Goal: Transaction & Acquisition: Purchase product/service

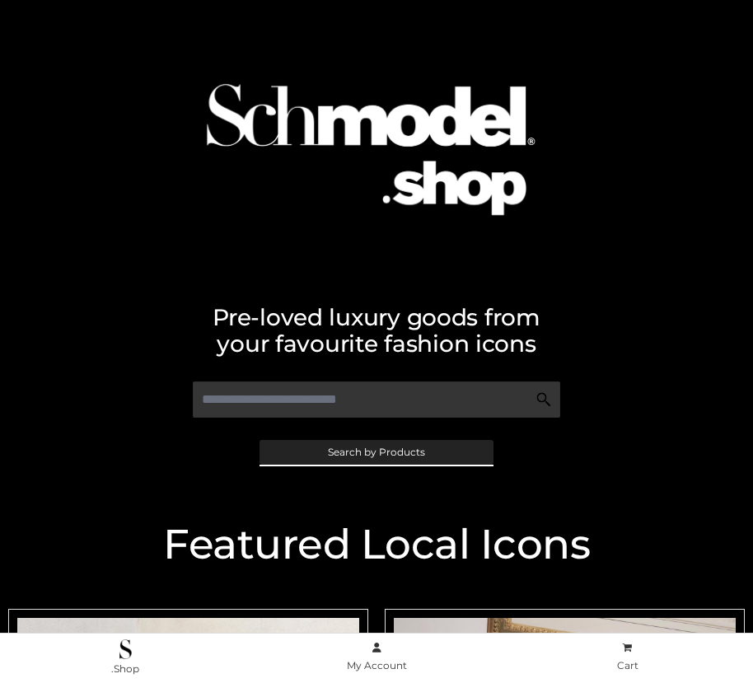
click at [376, 451] on span "Search by Products" at bounding box center [376, 452] width 97 height 10
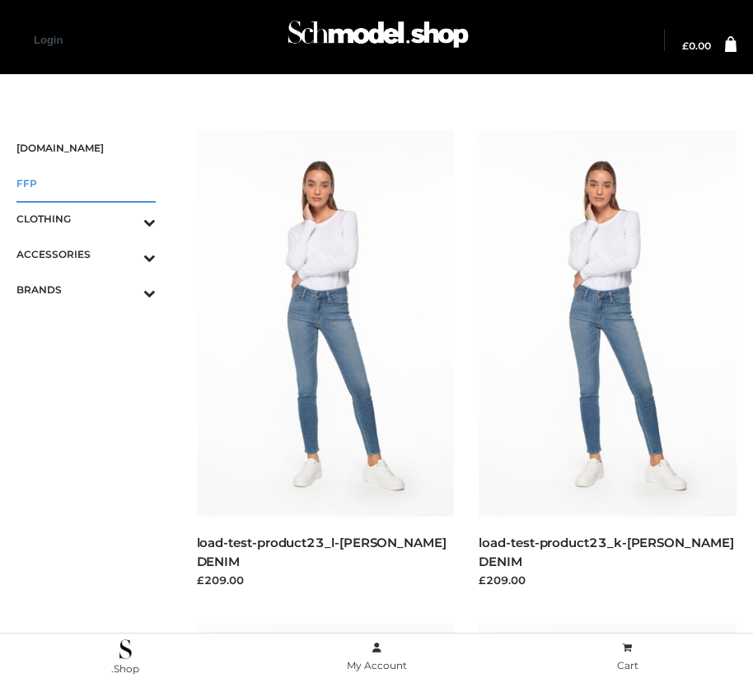
click at [86, 183] on span "FFP" at bounding box center [85, 183] width 139 height 19
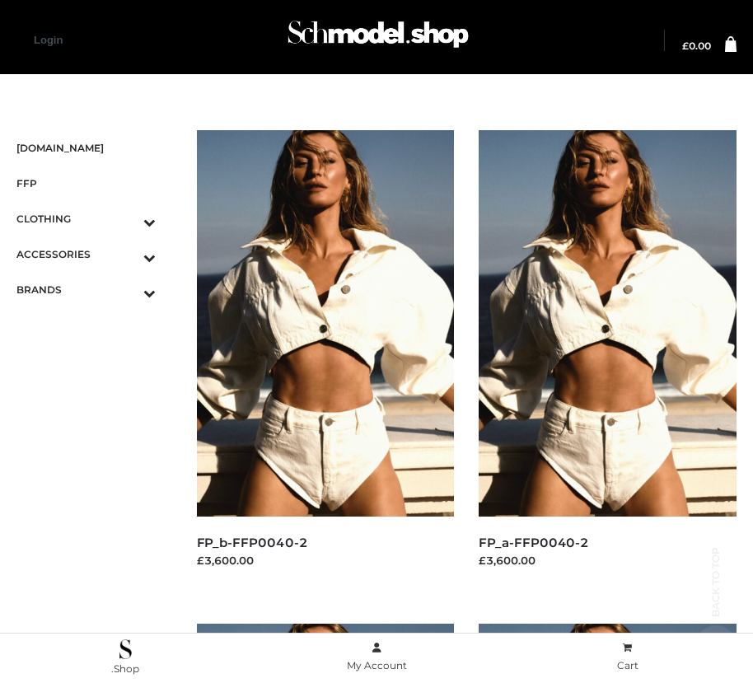
scroll to position [2487, 0]
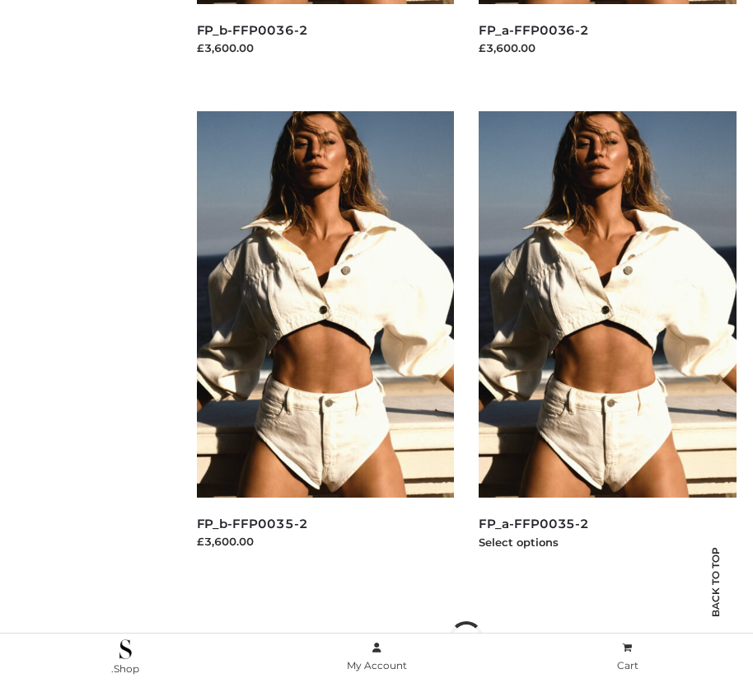
click at [607, 341] on img at bounding box center [608, 304] width 258 height 386
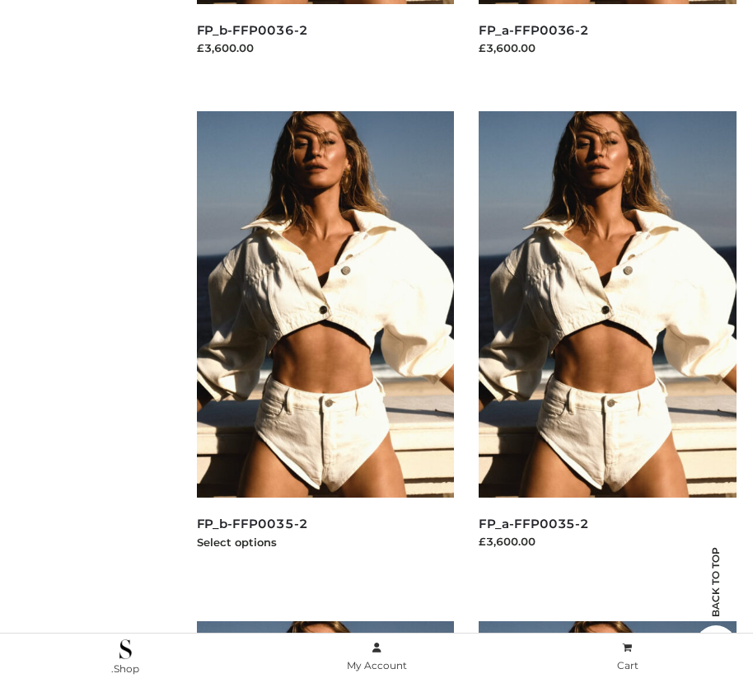
click at [325, 341] on img at bounding box center [326, 304] width 258 height 386
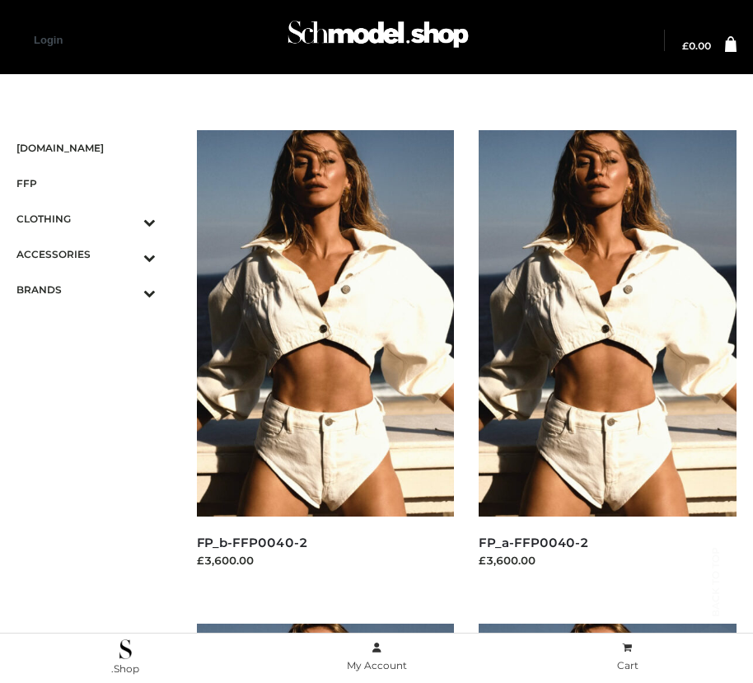
scroll to position [1993, 0]
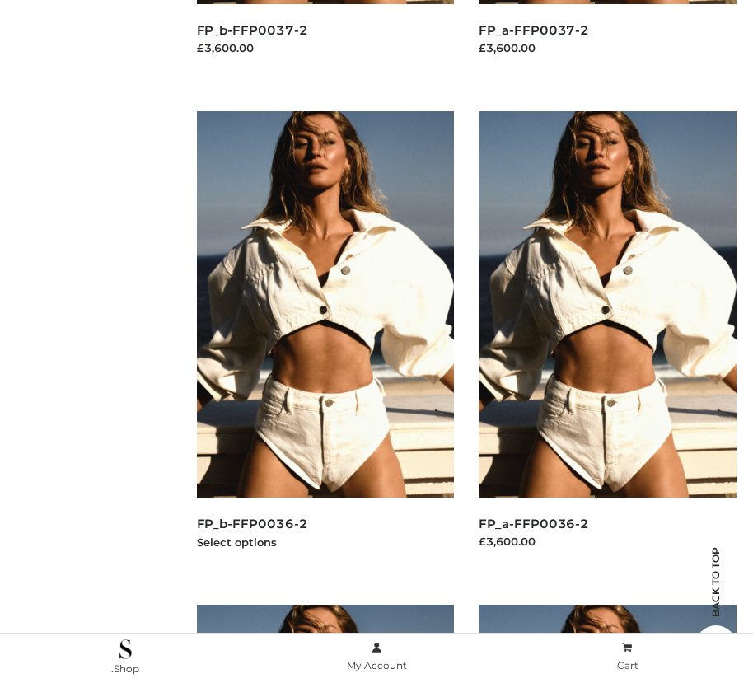
click at [325, 341] on img at bounding box center [326, 304] width 258 height 386
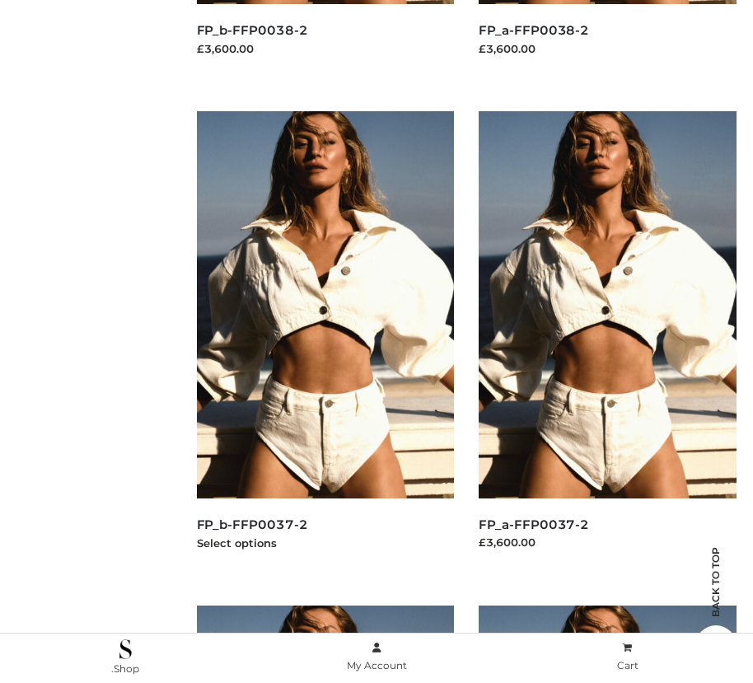
click at [325, 341] on img at bounding box center [326, 304] width 258 height 386
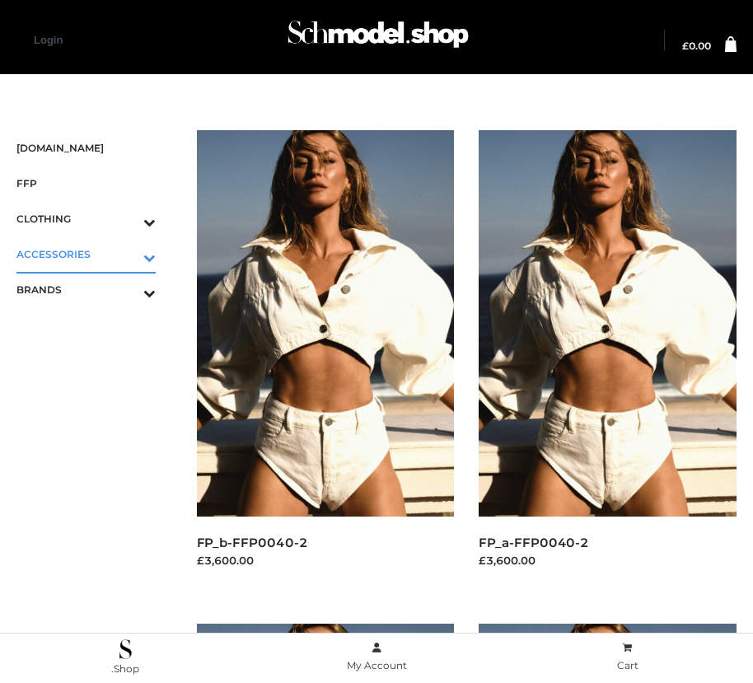
click at [126, 254] on icon "Toggle Submenu" at bounding box center [63, 257] width 185 height 19
click at [94, 289] on span "BAGS" at bounding box center [94, 289] width 123 height 19
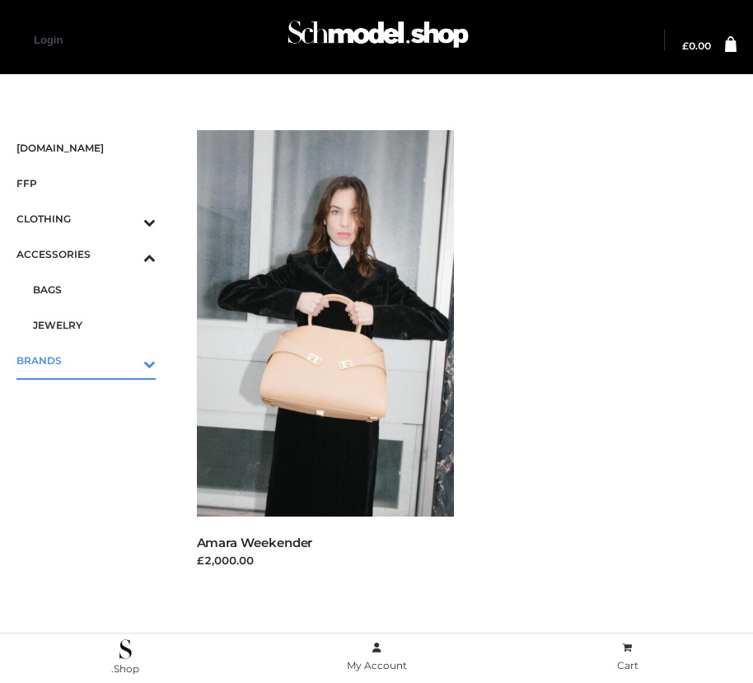
click at [126, 360] on icon "Toggle Submenu" at bounding box center [63, 363] width 185 height 19
click at [94, 325] on span "OPP SWIMWEAR" at bounding box center [94, 324] width 123 height 19
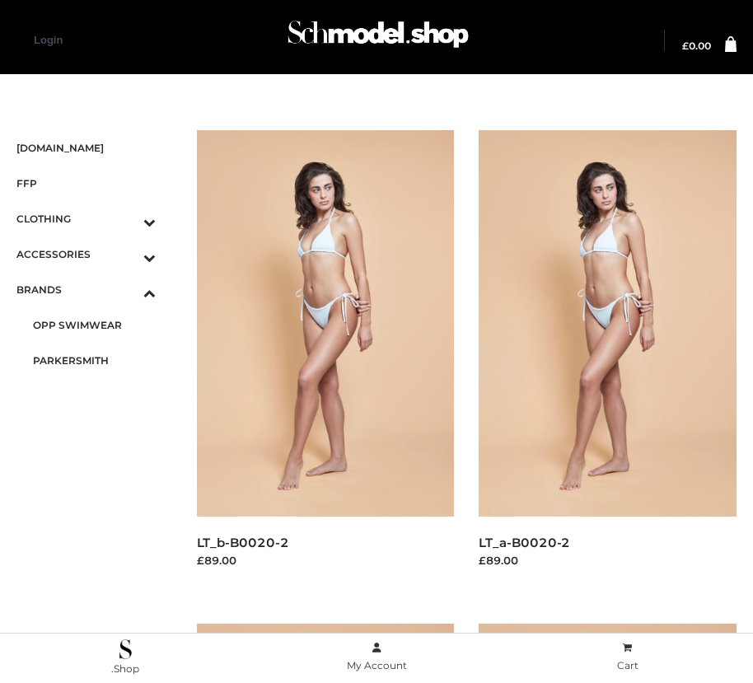
scroll to position [512, 0]
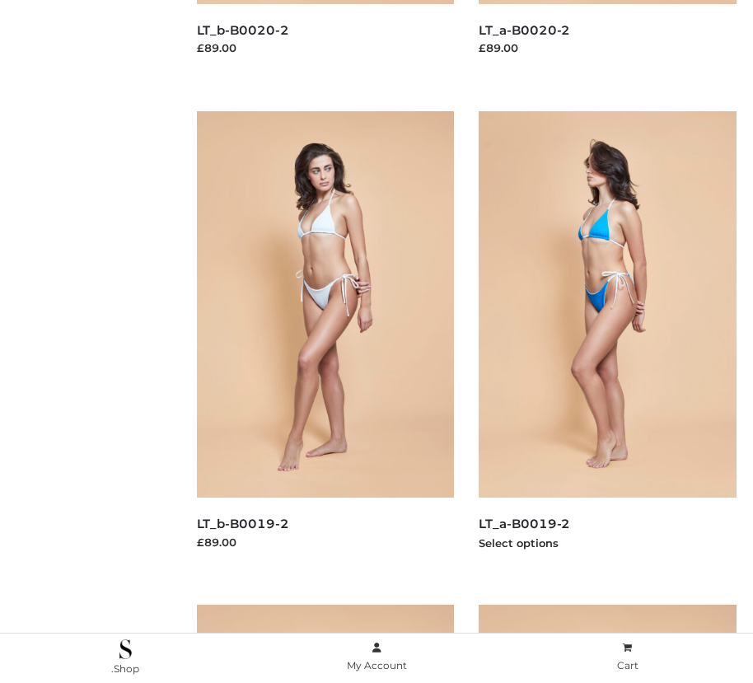
click at [607, 341] on img at bounding box center [608, 304] width 258 height 386
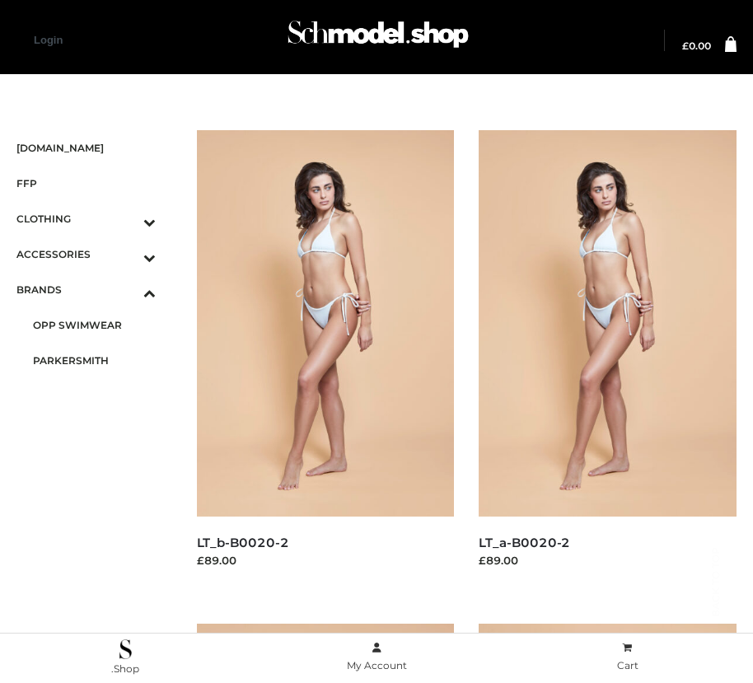
scroll to position [1499, 0]
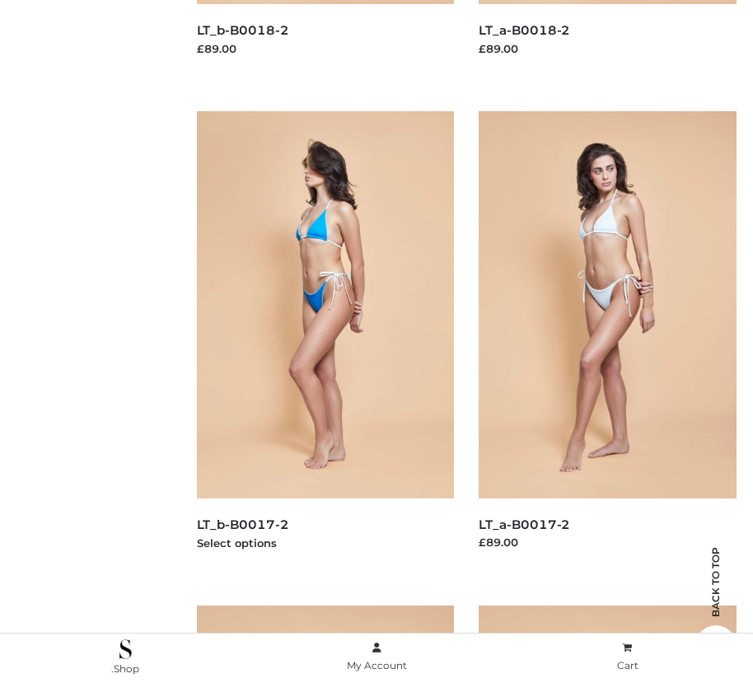
click at [325, 341] on img at bounding box center [326, 304] width 258 height 386
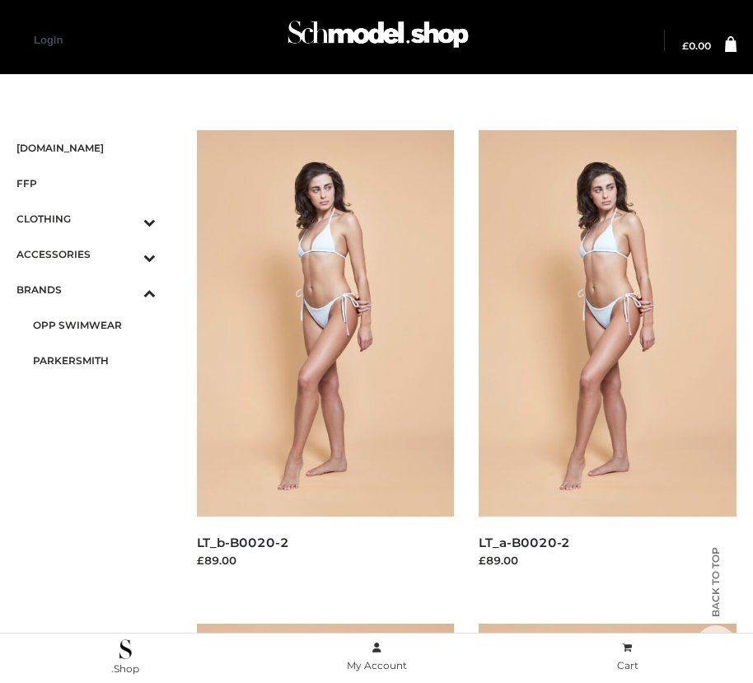
scroll to position [19, 0]
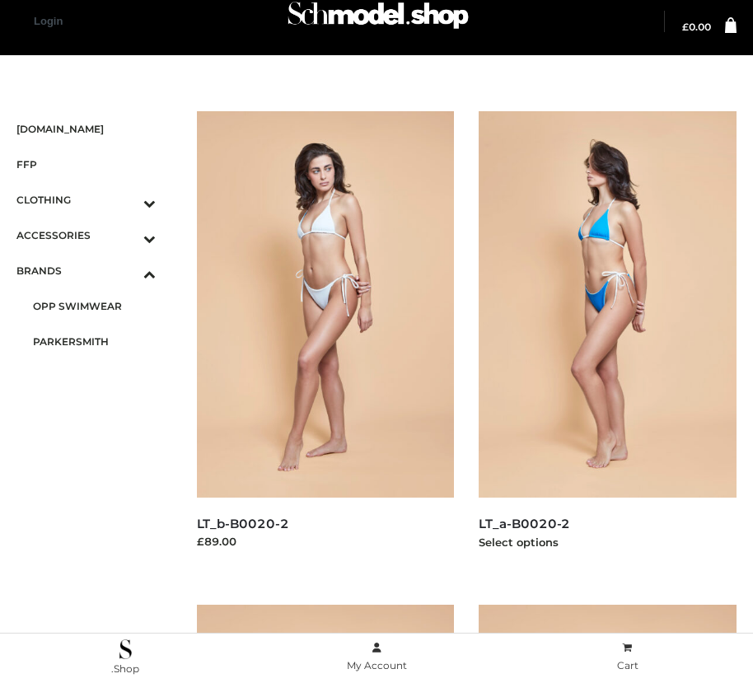
click at [607, 341] on img at bounding box center [608, 304] width 258 height 386
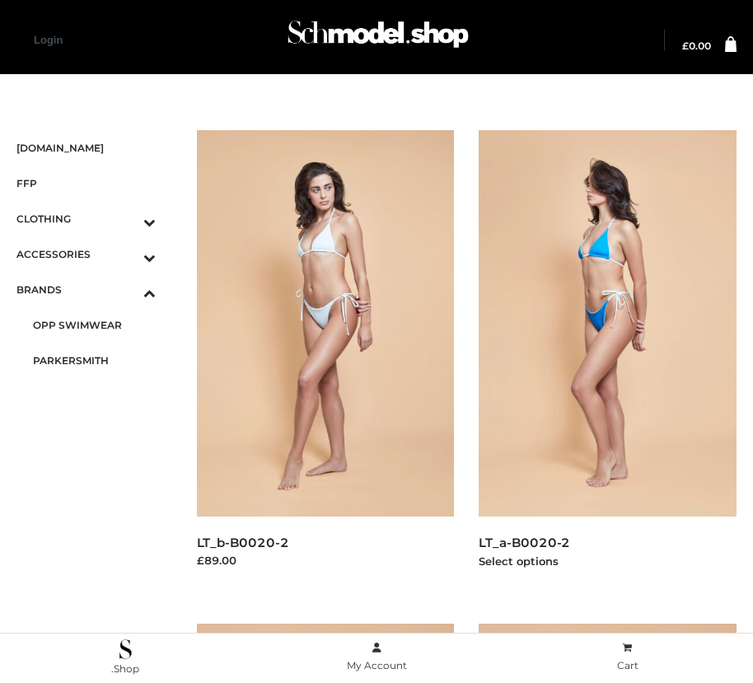
scroll to position [512, 0]
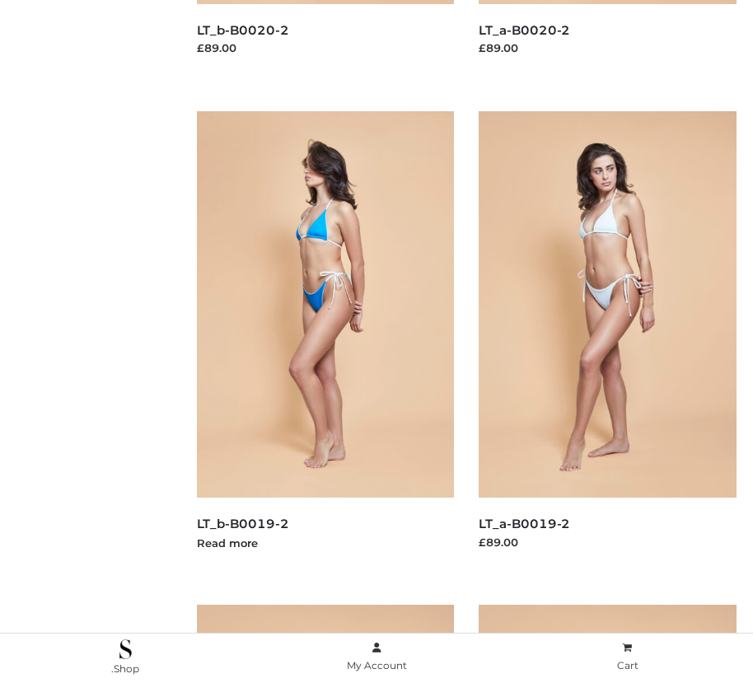
click at [325, 341] on img at bounding box center [326, 304] width 258 height 386
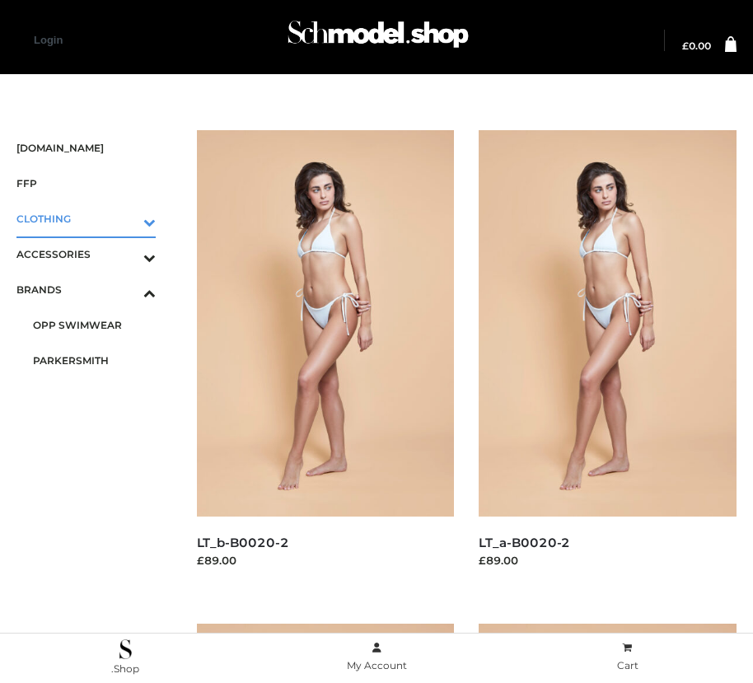
click at [126, 218] on icon "Toggle Submenu" at bounding box center [63, 222] width 185 height 19
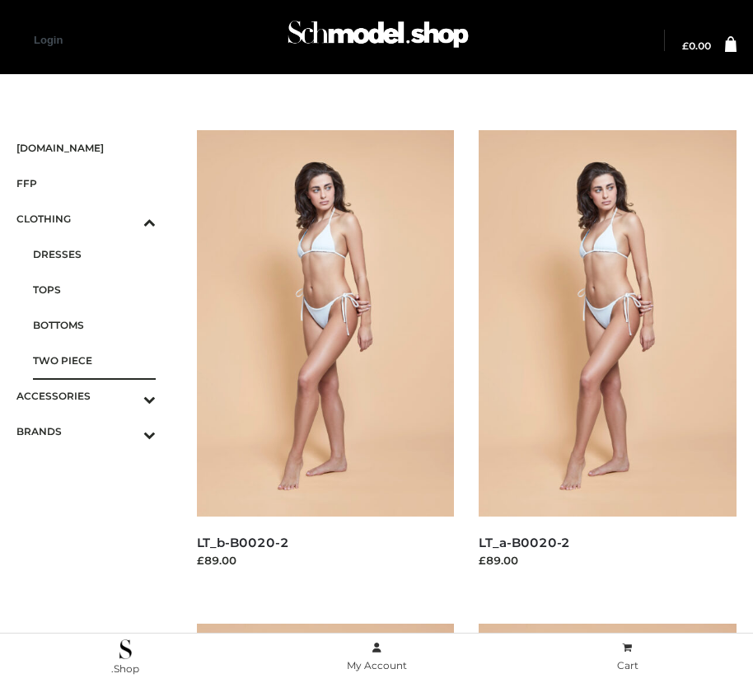
click at [94, 360] on span "TWO PIECE" at bounding box center [94, 360] width 123 height 19
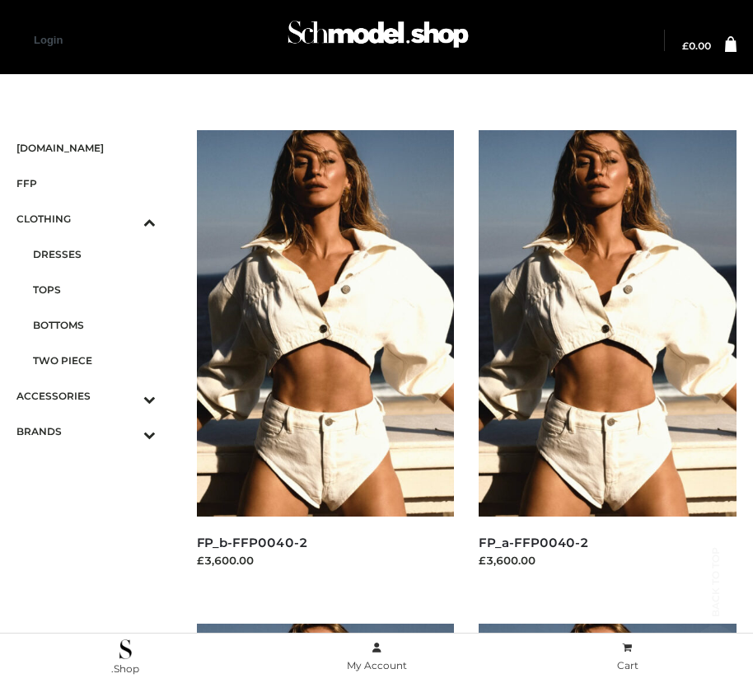
scroll to position [2487, 0]
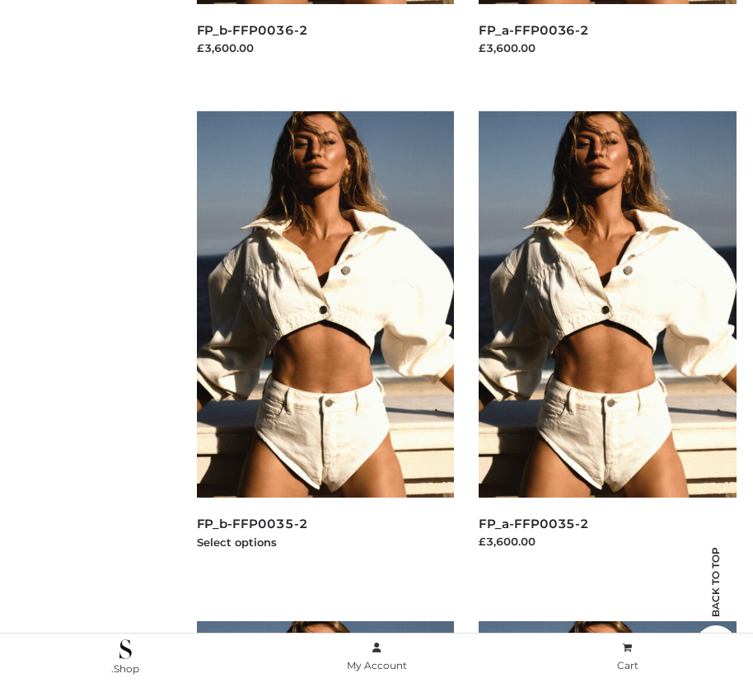
click at [325, 341] on img at bounding box center [326, 304] width 258 height 386
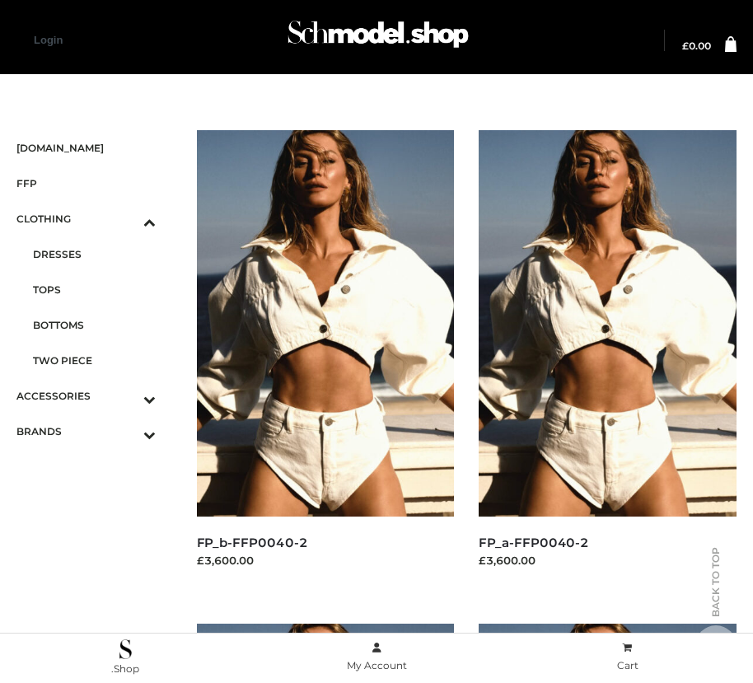
scroll to position [1993, 0]
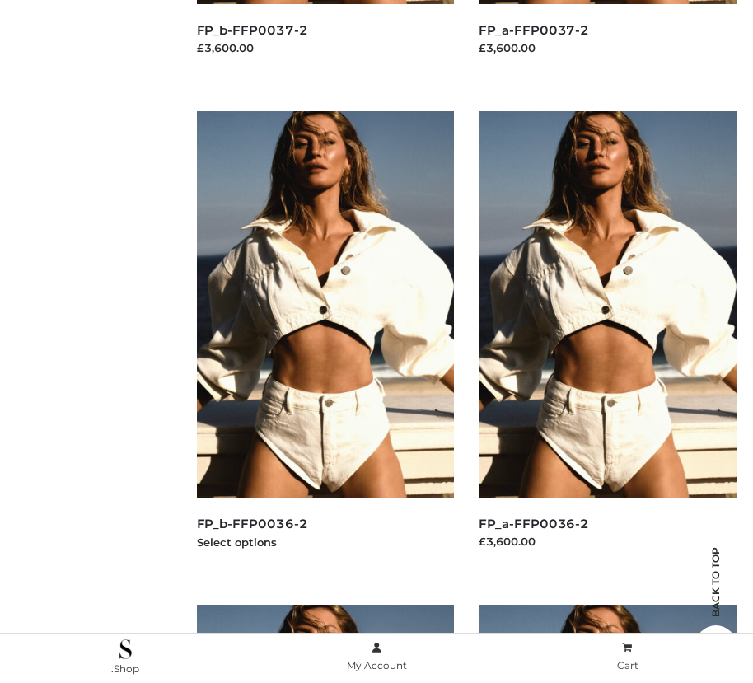
click at [325, 341] on img at bounding box center [326, 304] width 258 height 386
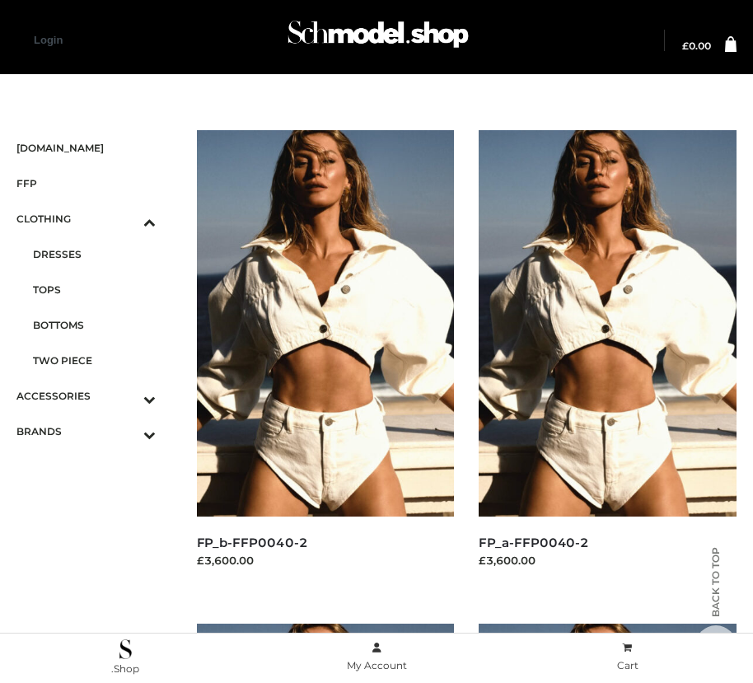
scroll to position [1499, 0]
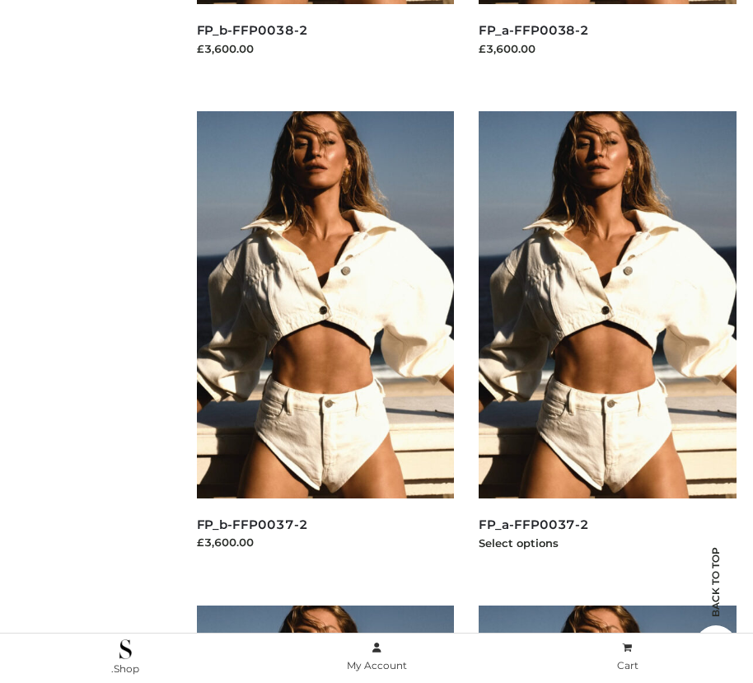
click at [607, 341] on img at bounding box center [608, 304] width 258 height 386
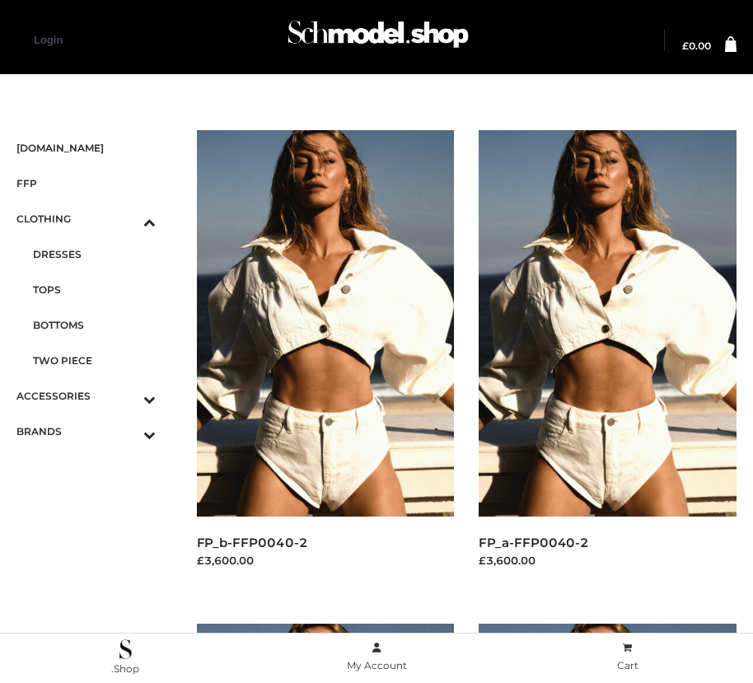
scroll to position [19, 0]
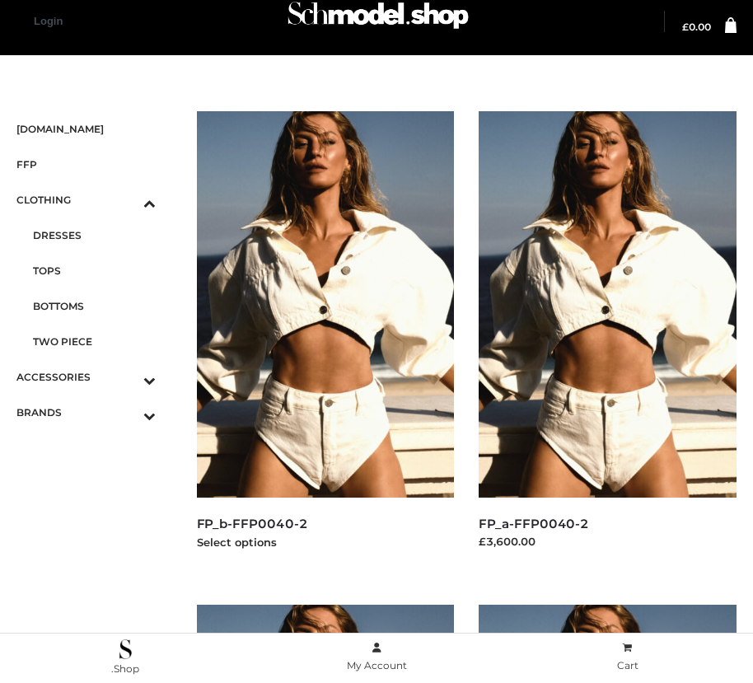
click at [325, 341] on img at bounding box center [326, 304] width 258 height 386
